Goal: Task Accomplishment & Management: Use online tool/utility

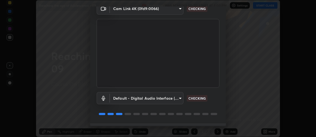
scroll to position [40, 0]
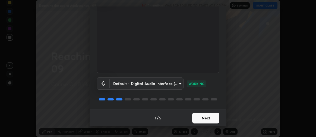
click at [199, 116] on button "Next" at bounding box center [205, 118] width 27 height 11
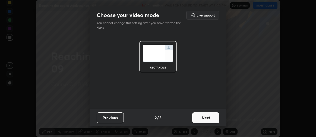
click at [198, 119] on button "Next" at bounding box center [205, 118] width 27 height 11
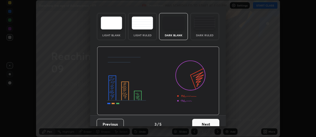
scroll to position [25, 0]
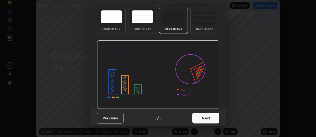
click at [196, 119] on button "Next" at bounding box center [205, 118] width 27 height 11
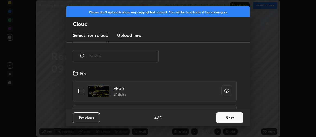
scroll to position [39, 174]
click at [217, 119] on button "Next" at bounding box center [229, 118] width 27 height 11
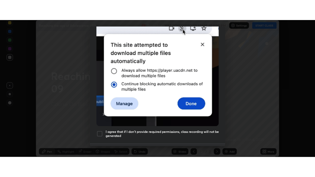
scroll to position [151, 0]
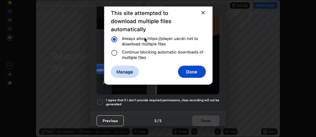
click at [101, 99] on div at bounding box center [100, 102] width 7 height 7
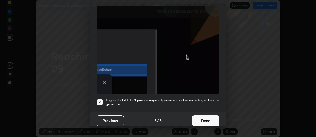
click at [201, 117] on button "Done" at bounding box center [205, 120] width 27 height 11
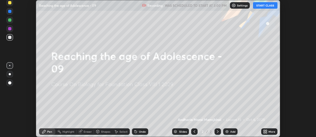
click at [261, 6] on button "START CLASS" at bounding box center [265, 5] width 24 height 7
click at [266, 133] on icon at bounding box center [265, 132] width 1 height 1
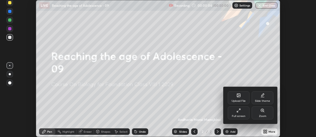
click at [239, 114] on div "Full screen" at bounding box center [238, 113] width 22 height 13
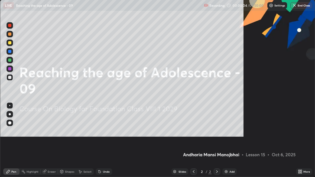
scroll to position [177, 315]
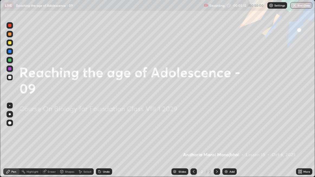
click at [231, 137] on div "Add" at bounding box center [232, 172] width 5 height 3
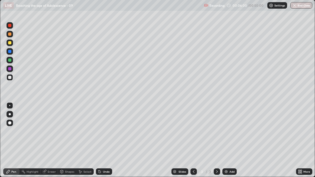
click at [9, 114] on div at bounding box center [10, 114] width 2 height 2
click at [9, 45] on div at bounding box center [10, 43] width 7 height 7
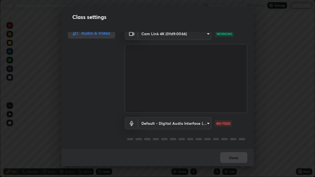
scroll to position [6, 0]
click at [259, 137] on div "Class settings Audio & Video Cam Link 4K (0fd9:0066) 0ac31cc4c75a18fbb863770eea…" at bounding box center [157, 88] width 315 height 177
click at [260, 137] on div "Class settings Audio & Video Cam Link 4K (0fd9:0066) 0ac31cc4c75a18fbb863770eea…" at bounding box center [157, 88] width 315 height 177
click at [261, 137] on div "Class settings Audio & Video Cam Link 4K (0fd9:0066) 0ac31cc4c75a18fbb863770eea…" at bounding box center [157, 88] width 315 height 177
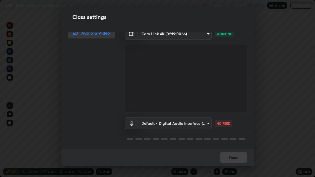
click at [260, 137] on div "Class settings Audio & Video Cam Link 4K (0fd9:0066) 0ac31cc4c75a18fbb863770eea…" at bounding box center [157, 88] width 315 height 177
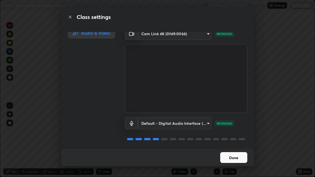
click at [234, 137] on button "Done" at bounding box center [233, 157] width 27 height 11
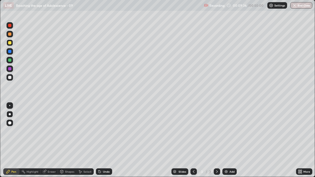
click at [51, 137] on div "Eraser" at bounding box center [52, 172] width 8 height 3
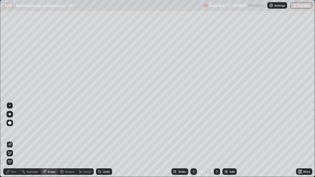
click at [18, 137] on div "Pen" at bounding box center [11, 172] width 16 height 7
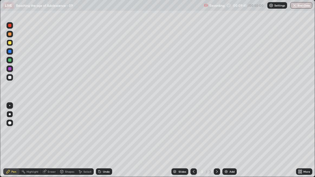
click at [12, 43] on div at bounding box center [10, 43] width 7 height 7
click at [50, 137] on div "Eraser" at bounding box center [52, 172] width 8 height 3
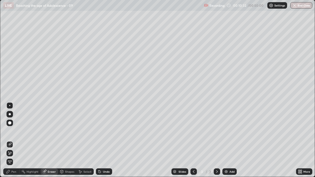
click at [17, 137] on div "Pen" at bounding box center [11, 172] width 16 height 7
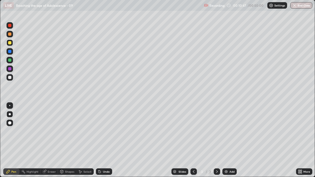
click at [10, 76] on div at bounding box center [9, 77] width 3 height 3
click at [11, 43] on div at bounding box center [10, 43] width 7 height 7
click at [50, 137] on div "Eraser" at bounding box center [52, 172] width 8 height 3
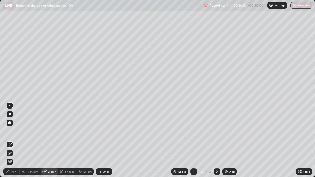
click at [15, 137] on div "Pen" at bounding box center [13, 172] width 5 height 3
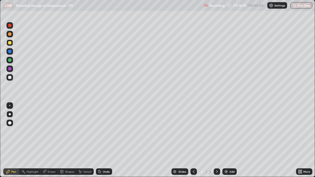
click at [14, 137] on div "Pen" at bounding box center [13, 172] width 5 height 3
click at [52, 137] on div "Eraser" at bounding box center [52, 172] width 8 height 3
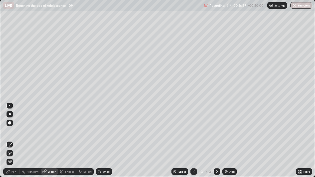
click at [18, 137] on div "Pen" at bounding box center [11, 172] width 16 height 7
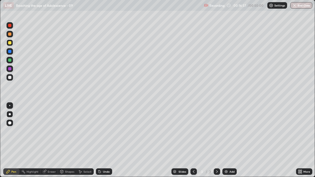
click at [17, 137] on div "Pen" at bounding box center [11, 172] width 16 height 7
click at [53, 137] on div "Eraser" at bounding box center [52, 172] width 8 height 3
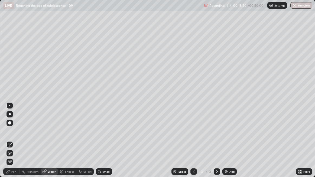
click at [17, 137] on div "Pen" at bounding box center [11, 172] width 16 height 7
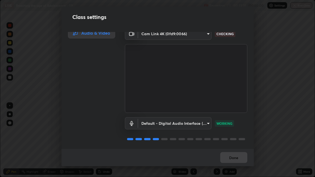
click at [239, 137] on div "Done" at bounding box center [158, 157] width 192 height 17
click at [240, 137] on div "Done" at bounding box center [158, 157] width 192 height 17
click at [242, 137] on div "Done" at bounding box center [158, 157] width 192 height 17
click at [243, 137] on div "Done" at bounding box center [158, 157] width 192 height 17
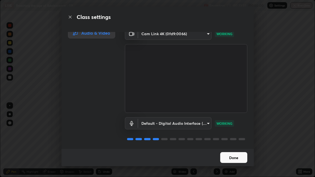
click at [245, 137] on button "Done" at bounding box center [233, 157] width 27 height 11
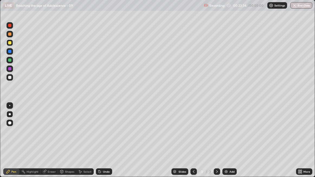
click at [229, 137] on div "Add" at bounding box center [230, 172] width 14 height 7
click at [12, 78] on div at bounding box center [10, 77] width 7 height 7
click at [11, 44] on div at bounding box center [10, 43] width 7 height 7
click at [53, 137] on div "Eraser" at bounding box center [49, 172] width 17 height 7
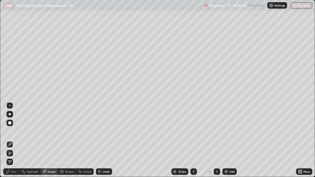
click at [16, 137] on div "Pen" at bounding box center [13, 172] width 5 height 3
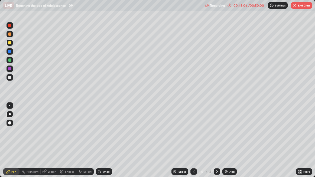
click at [228, 137] on img at bounding box center [226, 172] width 4 height 4
click at [53, 137] on div "Eraser" at bounding box center [52, 172] width 8 height 3
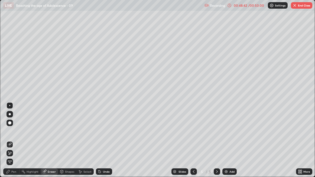
click at [17, 137] on div "Pen" at bounding box center [11, 172] width 16 height 7
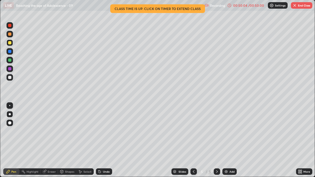
click at [306, 5] on button "End Class" at bounding box center [301, 5] width 21 height 7
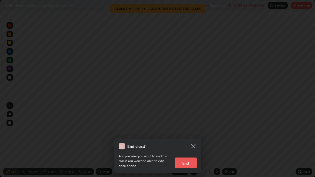
click at [189, 137] on button "End" at bounding box center [186, 163] width 22 height 11
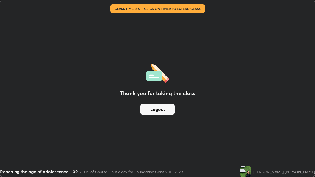
click at [160, 110] on button "Logout" at bounding box center [157, 109] width 34 height 11
